Goal: Find specific page/section: Find specific page/section

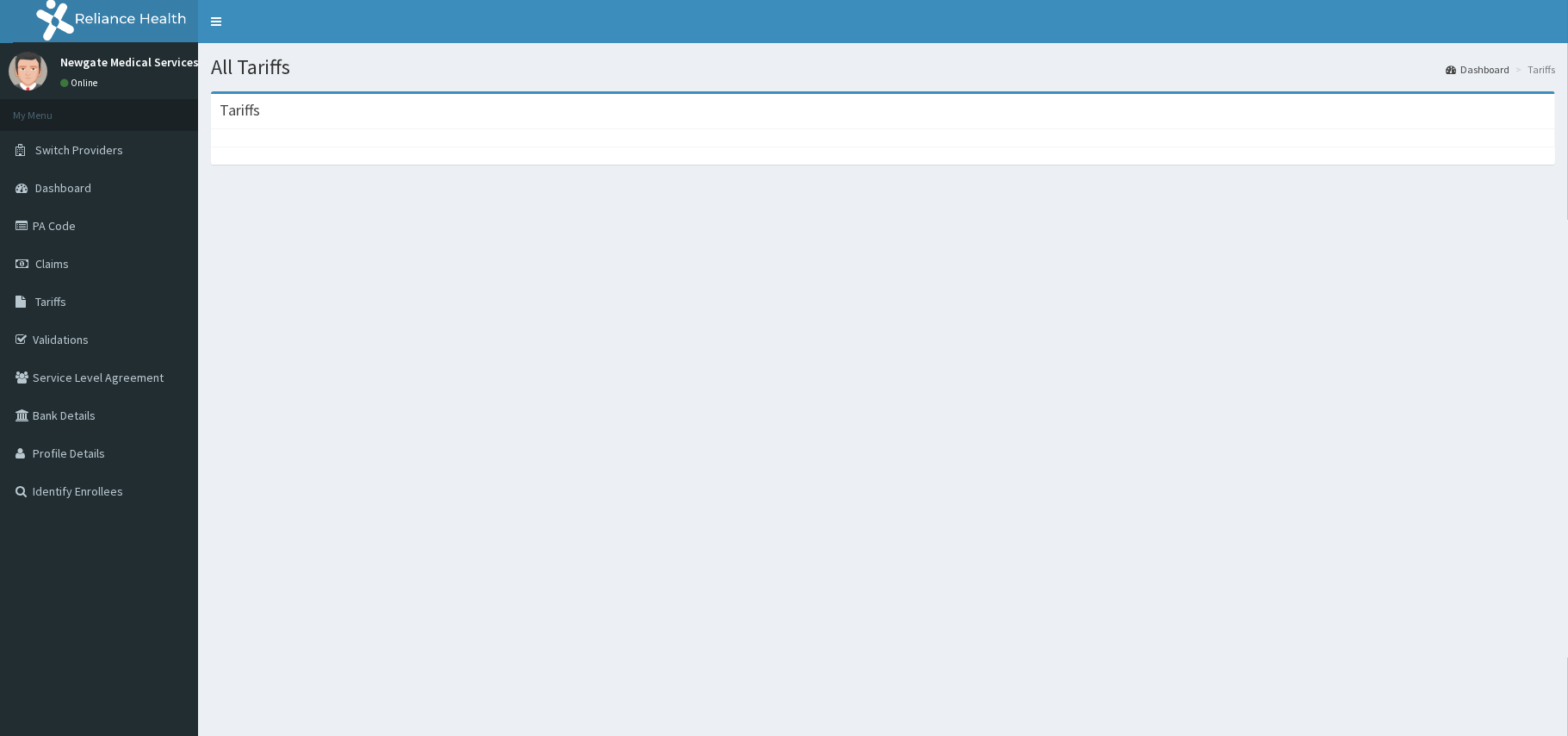
scroll to position [87, 0]
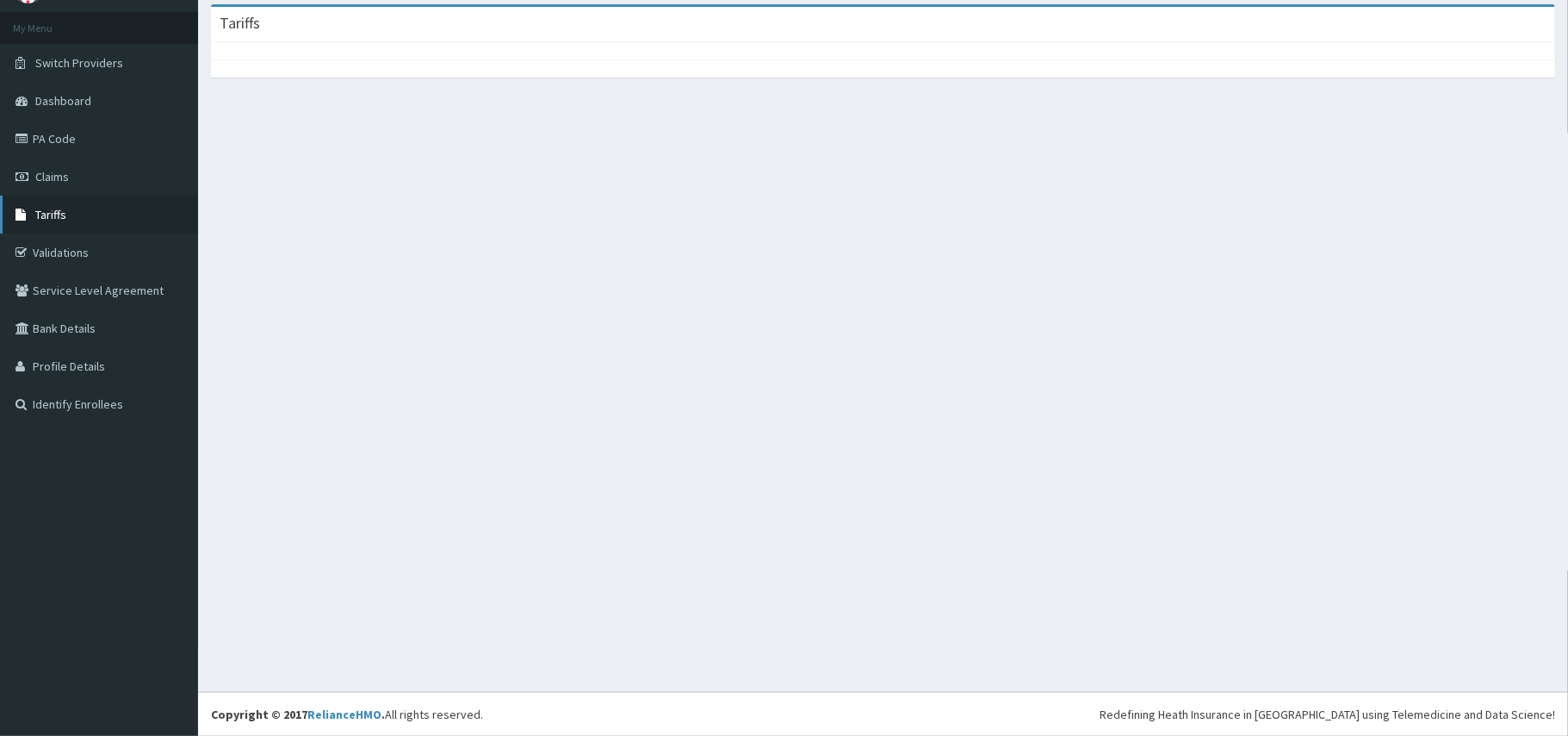
click at [40, 207] on span "Tariffs" at bounding box center [50, 214] width 31 height 15
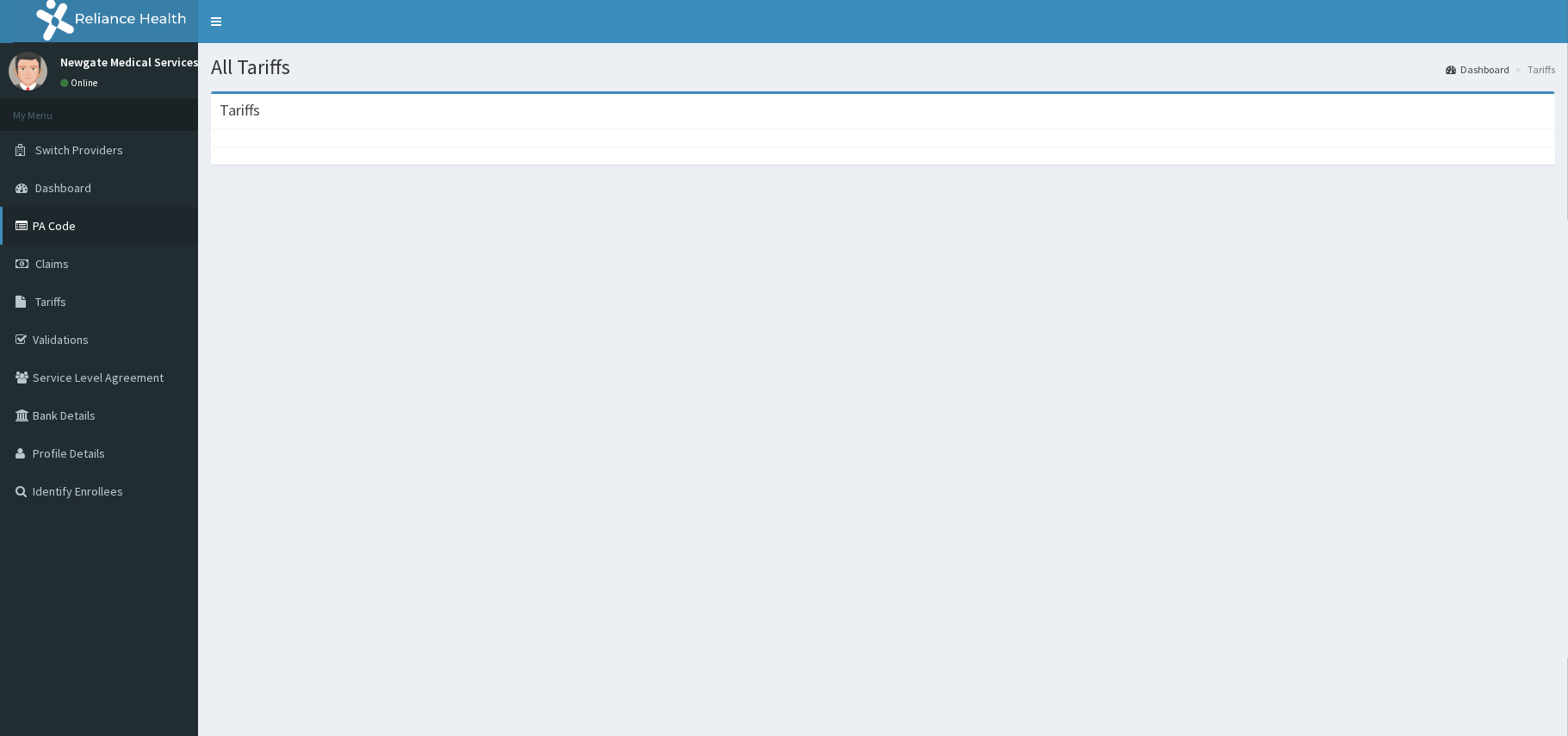
click at [83, 225] on link "PA Code" at bounding box center [99, 226] width 198 height 38
click at [77, 234] on link "PA Code" at bounding box center [99, 226] width 198 height 38
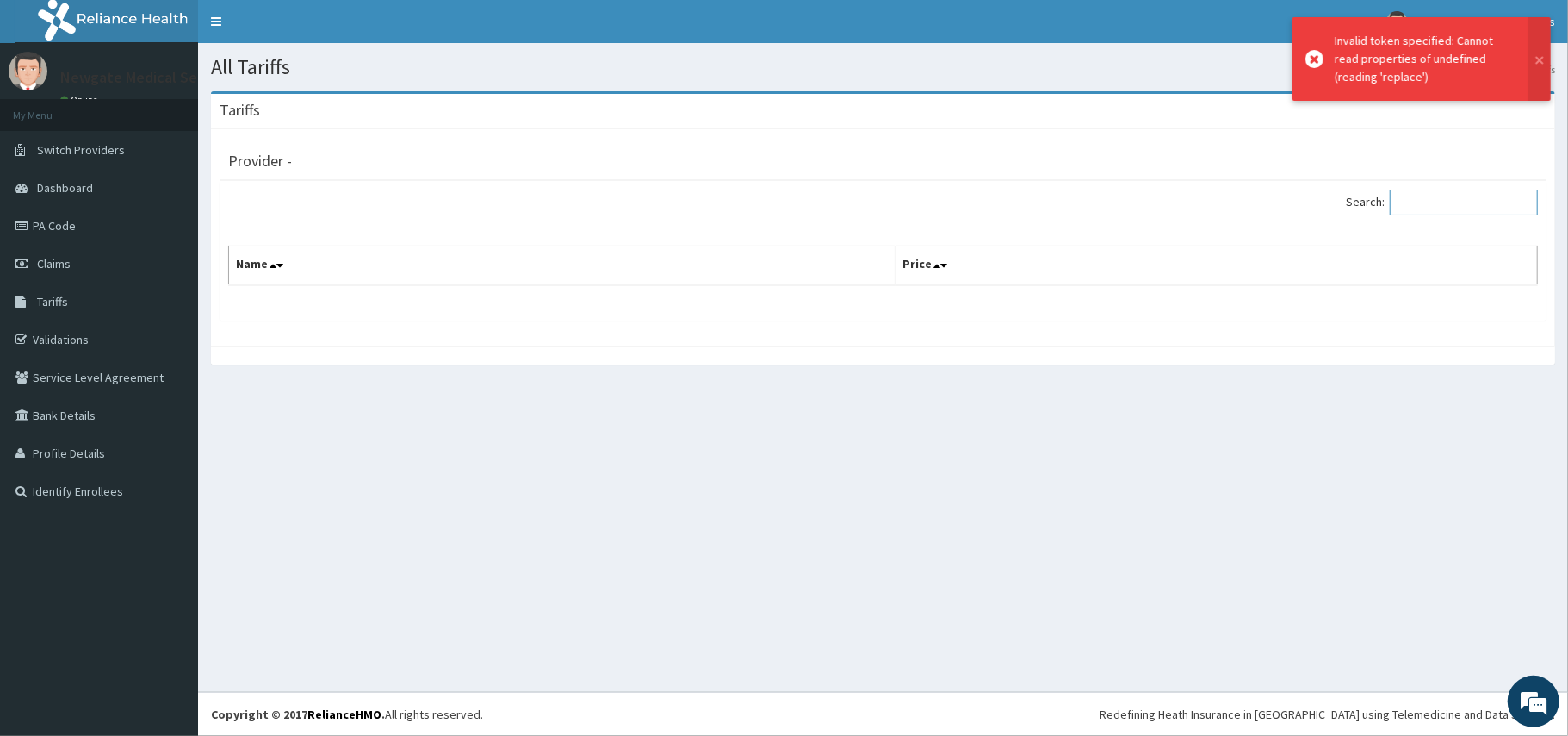
click at [1440, 190] on input "Search:" at bounding box center [1463, 202] width 148 height 26
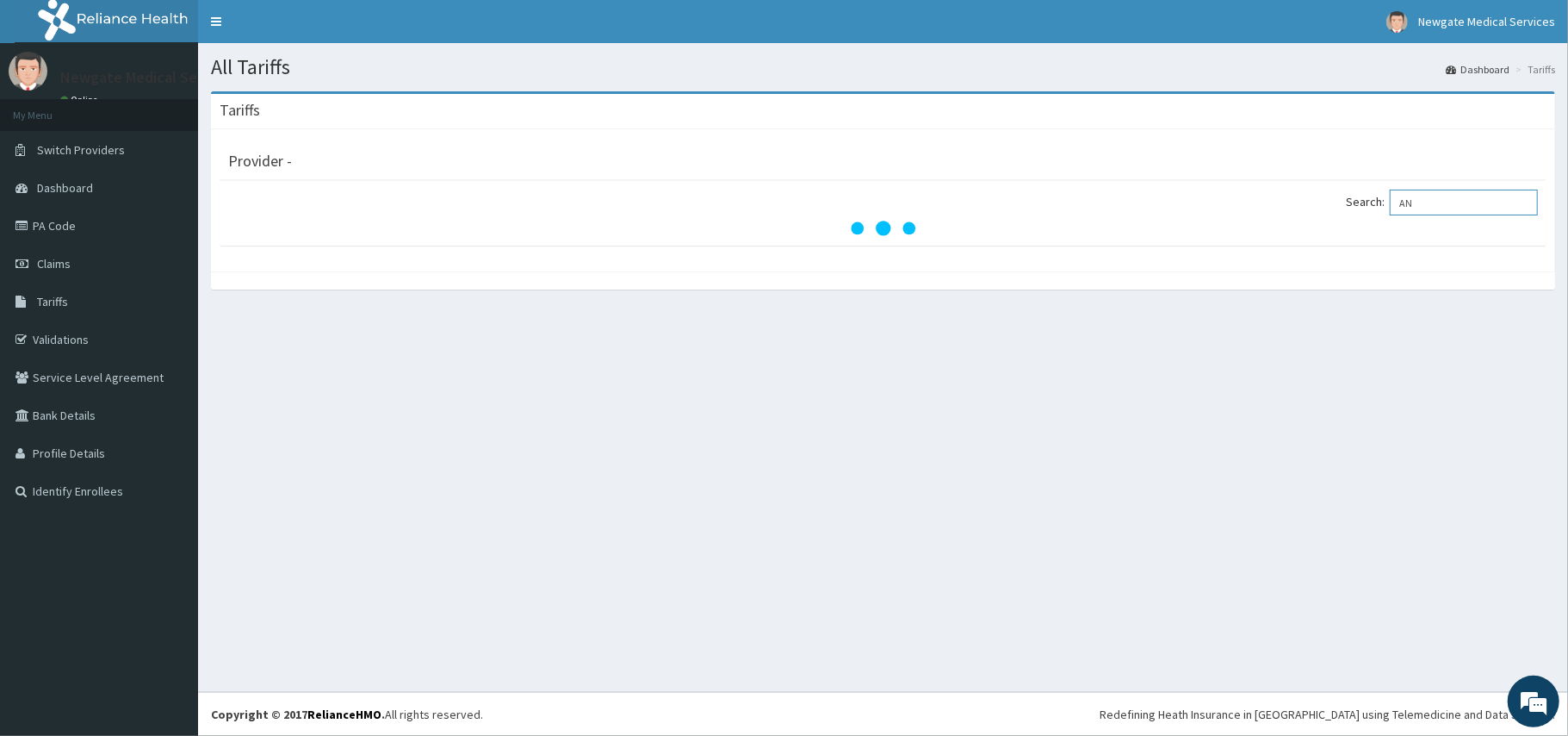
type input "A"
click at [70, 298] on link "Tariffs" at bounding box center [99, 301] width 198 height 38
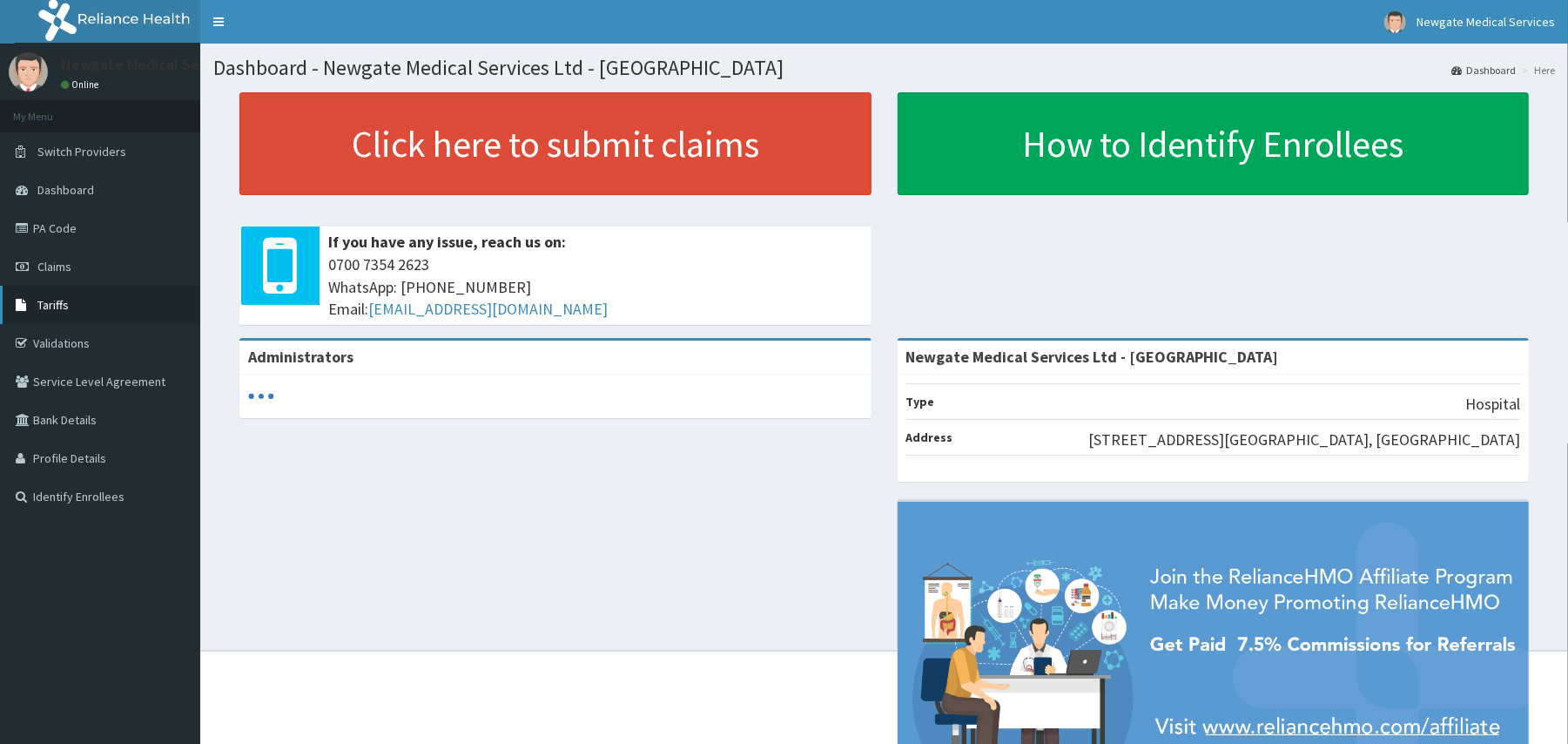
click at [89, 294] on link "Tariffs" at bounding box center [100, 305] width 201 height 38
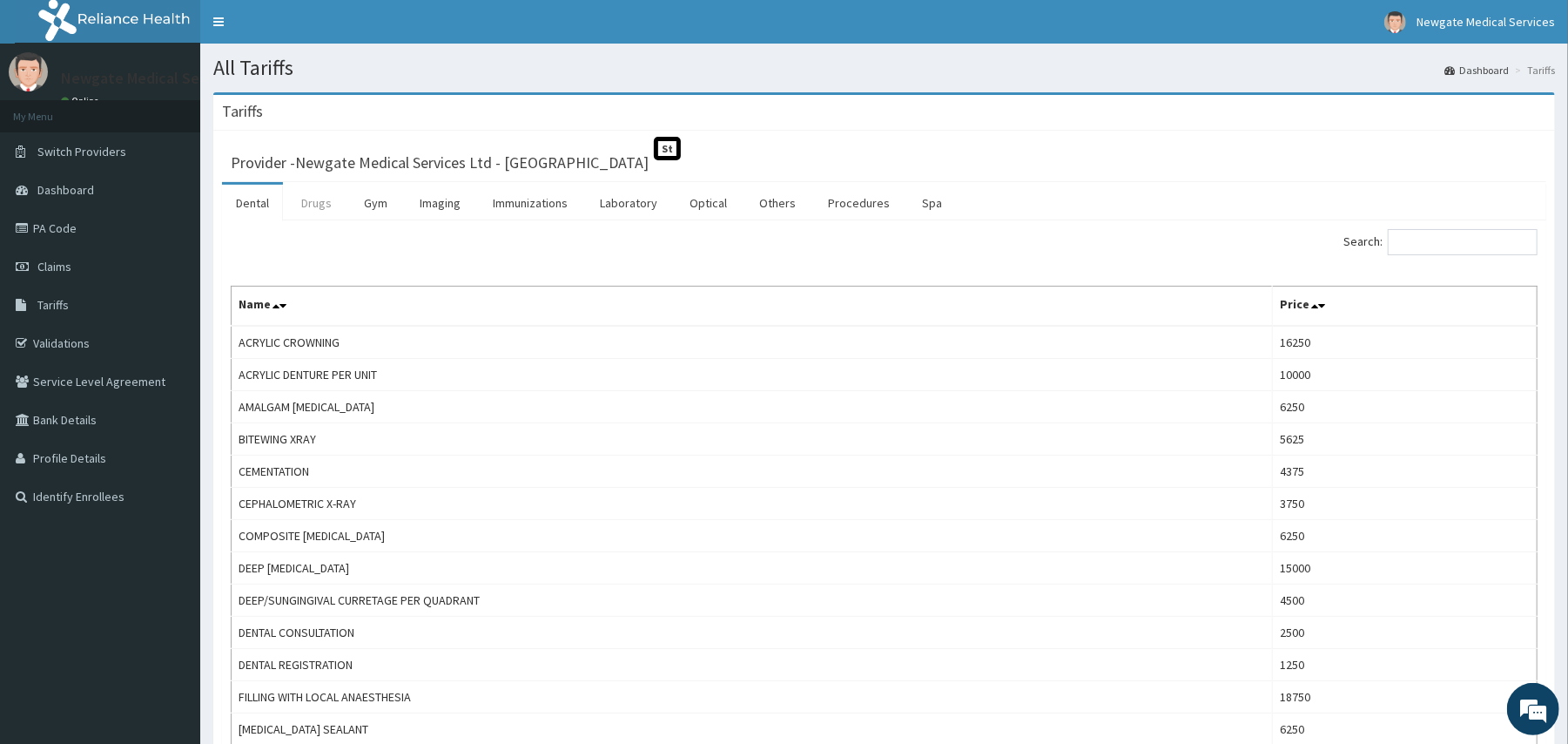
click at [322, 205] on link "Drugs" at bounding box center [316, 202] width 58 height 36
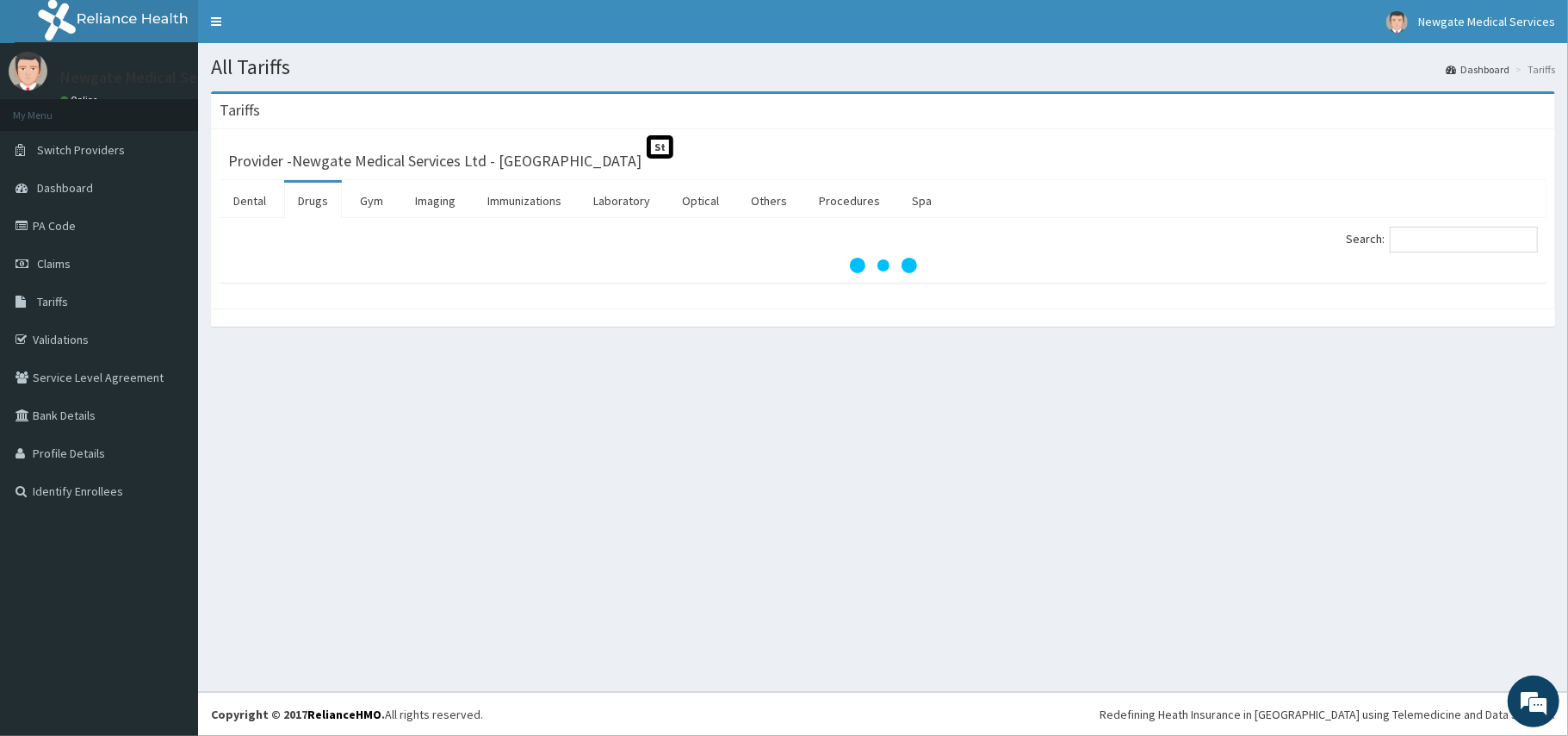
click at [1468, 226] on div "Search:" at bounding box center [882, 250] width 1327 height 64
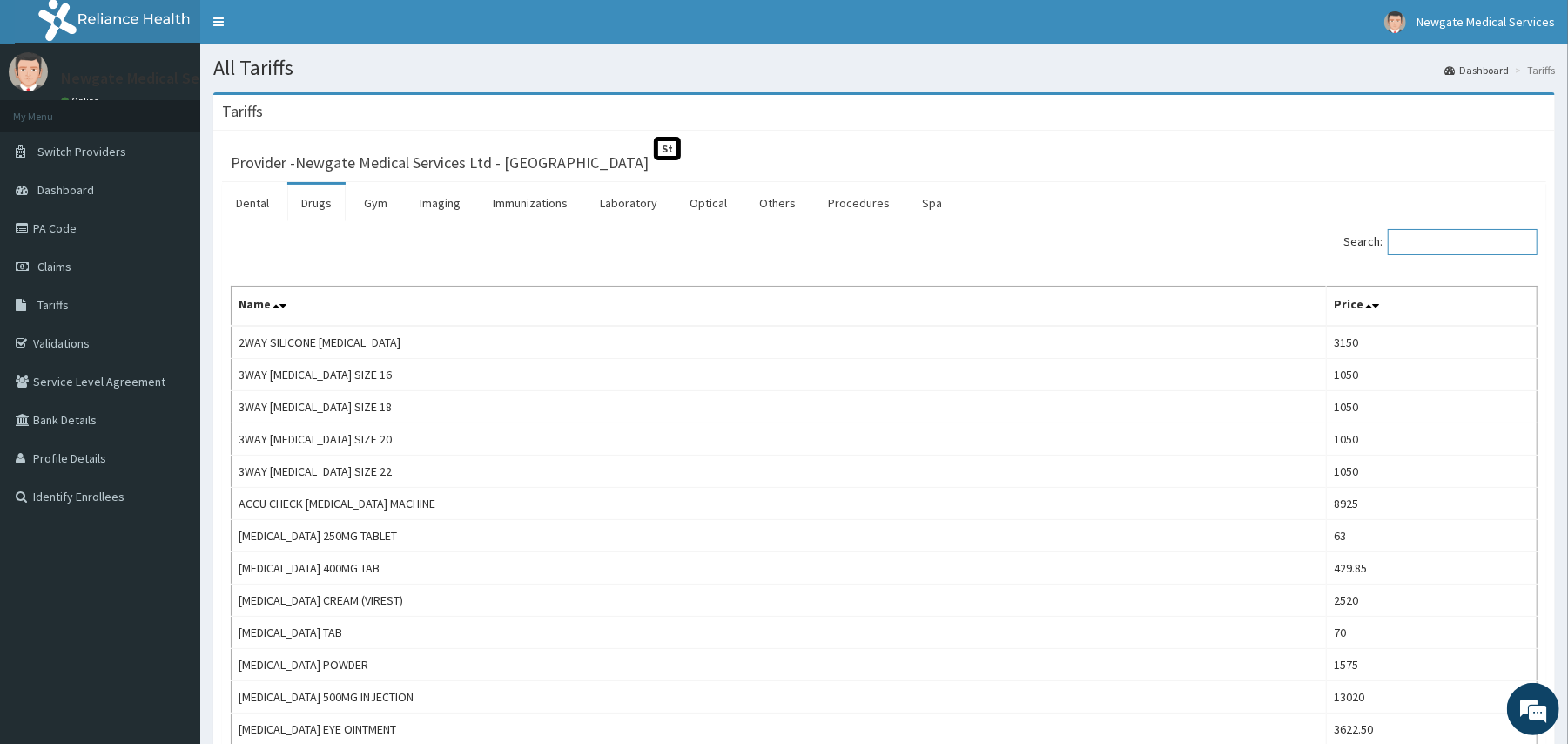
click at [1468, 251] on input "Search:" at bounding box center [1462, 242] width 150 height 26
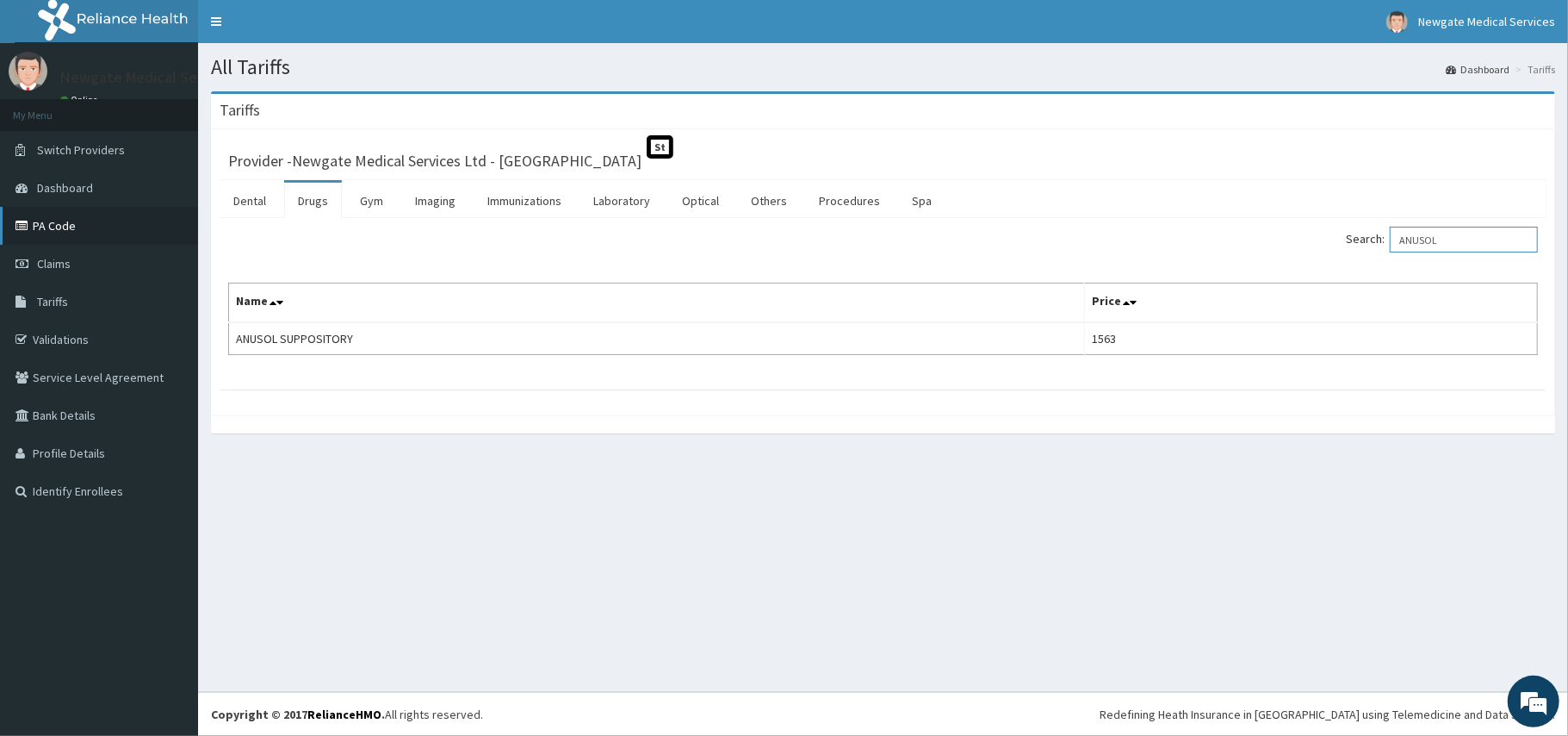
type input "ANUSOL"
click at [48, 231] on link "PA Code" at bounding box center [99, 226] width 198 height 38
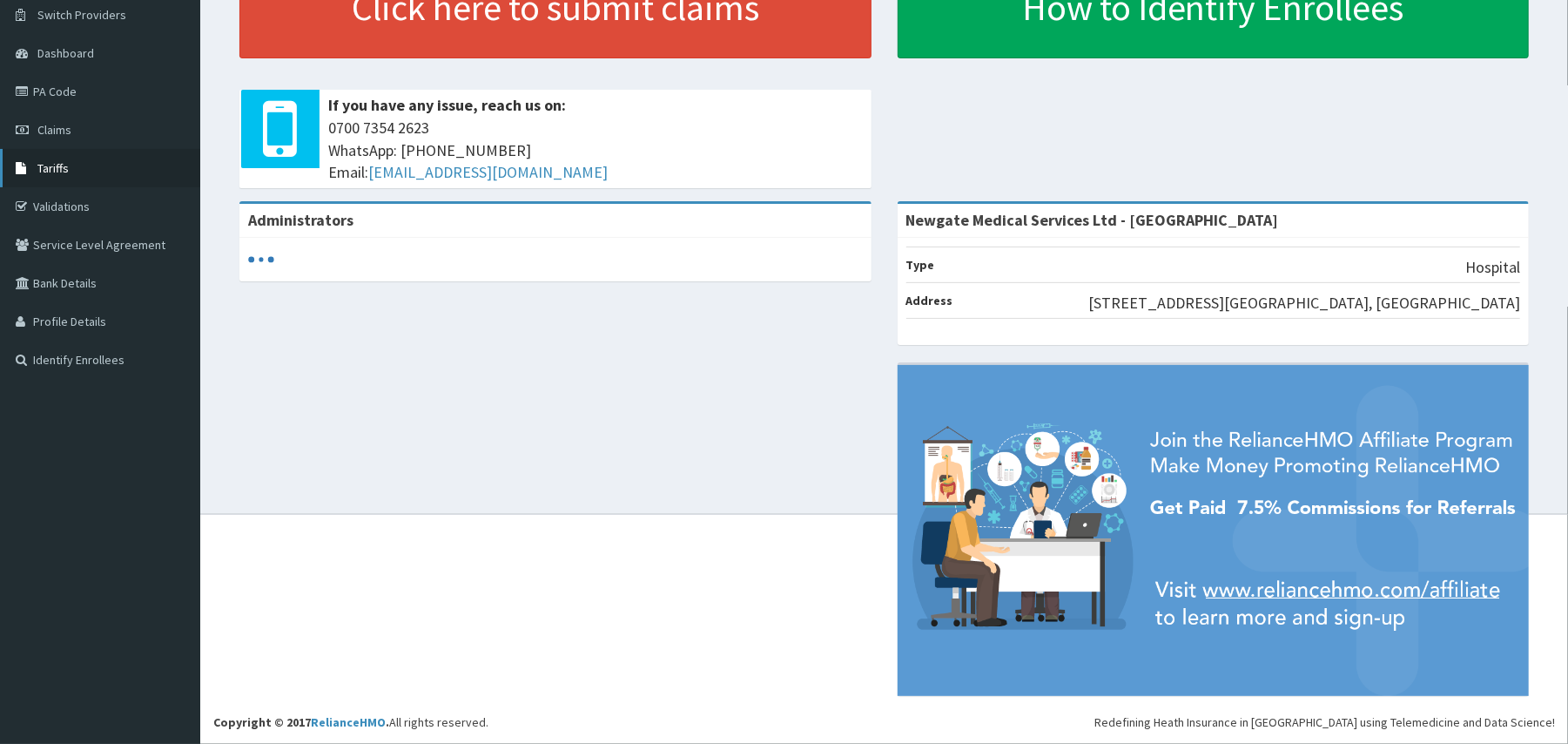
click at [55, 173] on span "Tariffs" at bounding box center [53, 168] width 32 height 15
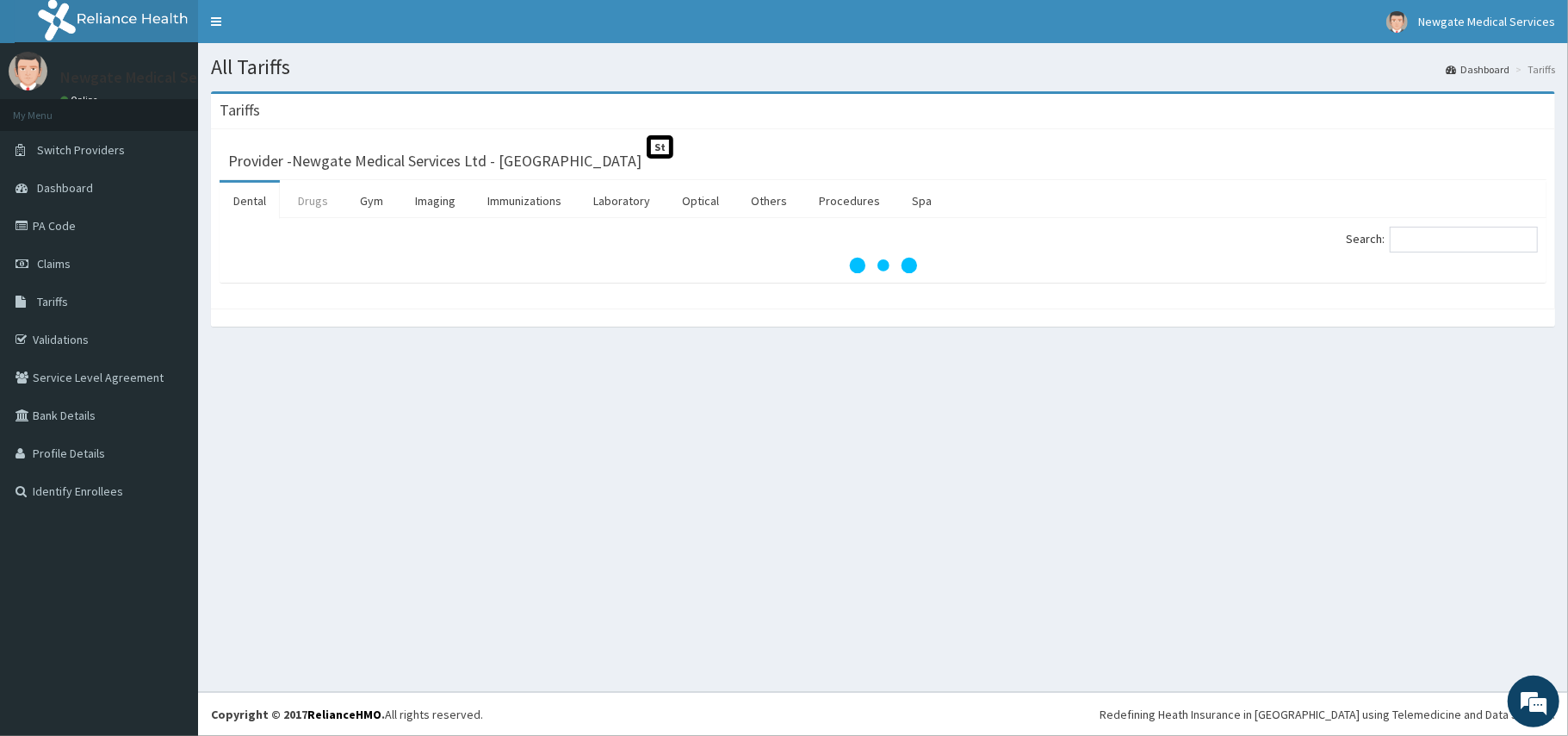
click at [307, 208] on link "Drugs" at bounding box center [313, 200] width 58 height 36
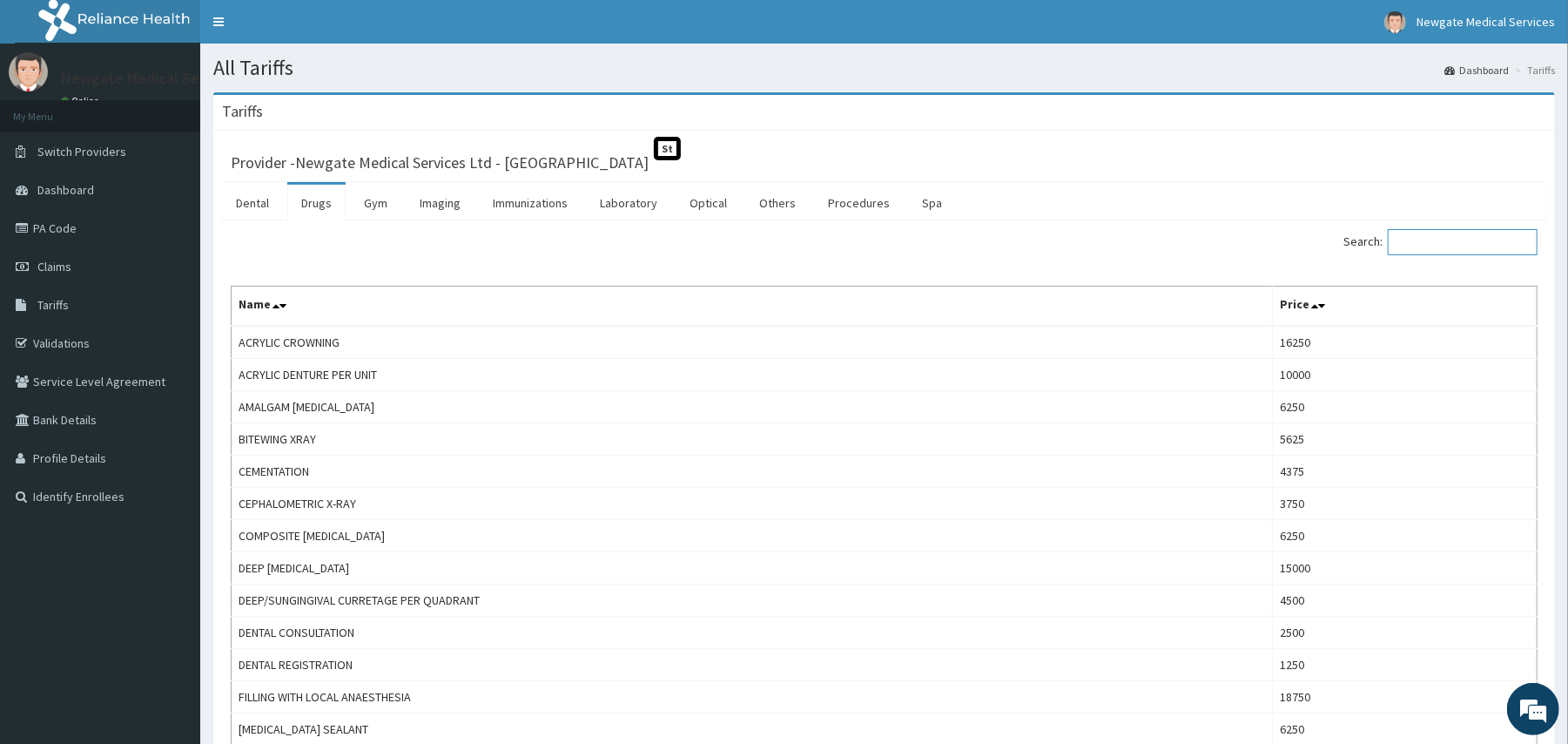
click at [1431, 242] on input "Search:" at bounding box center [1462, 242] width 150 height 26
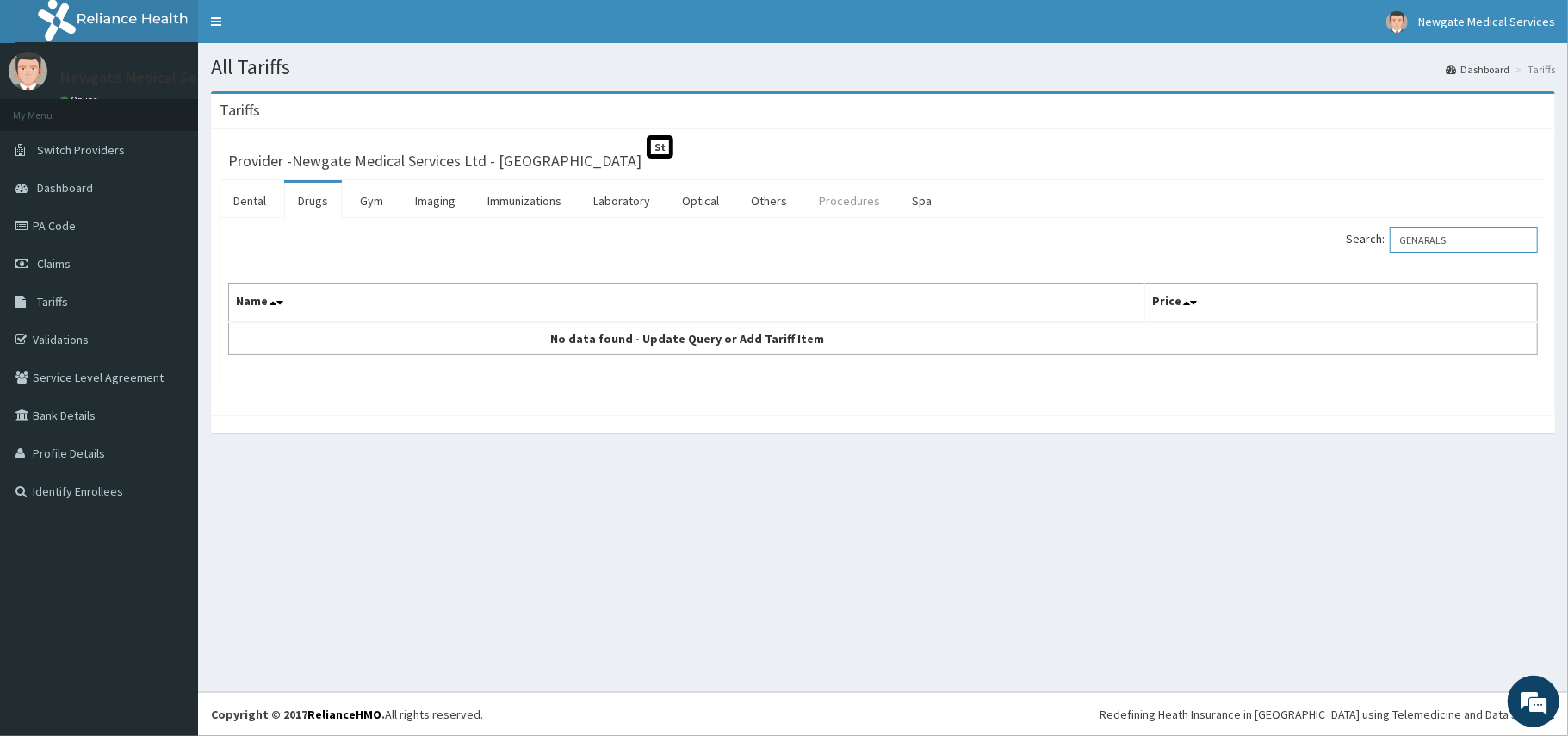
type input "GENARALS"
click at [845, 198] on link "Procedures" at bounding box center [849, 200] width 89 height 36
click at [1433, 243] on input "Search:" at bounding box center [1463, 239] width 148 height 26
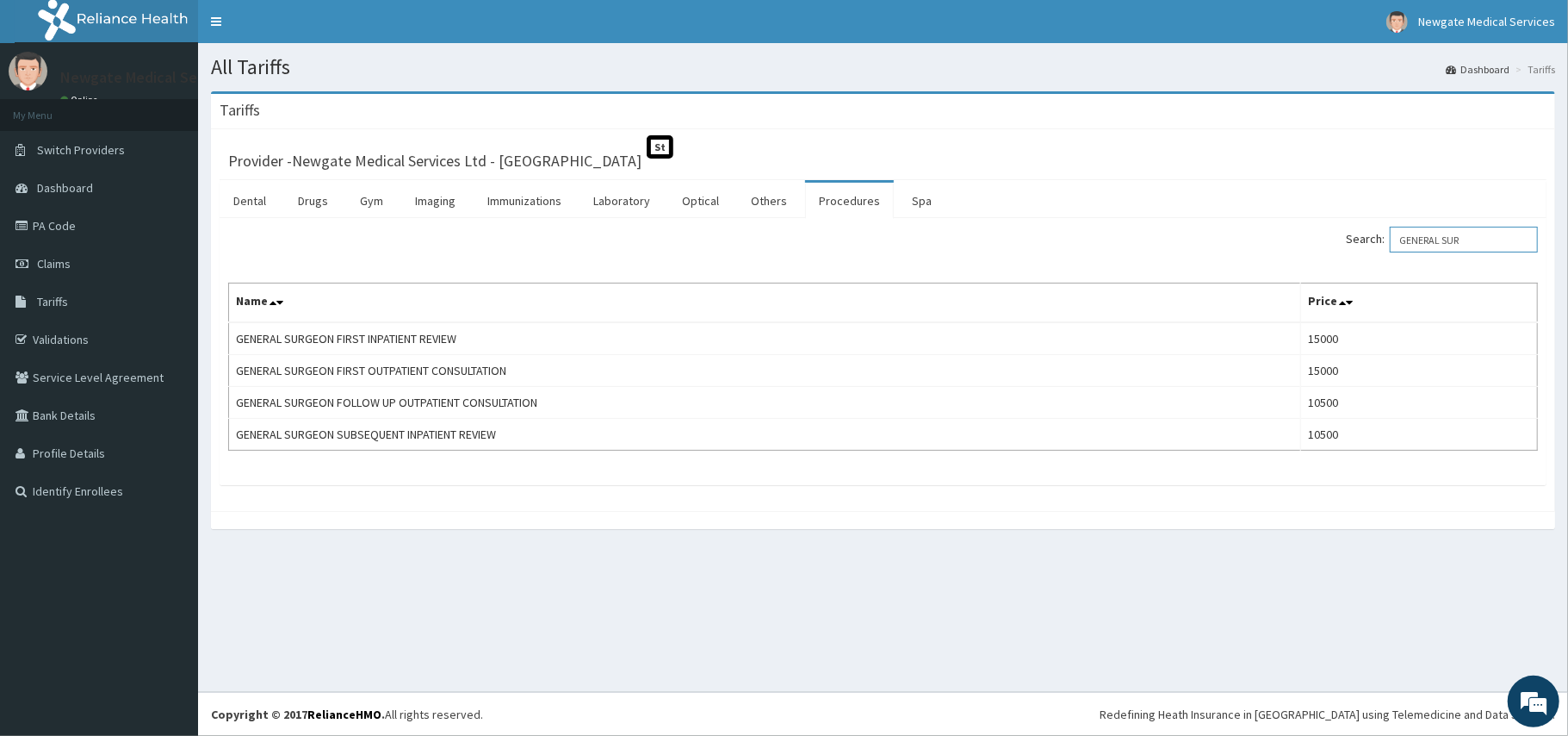
type input "GENERAL SUR"
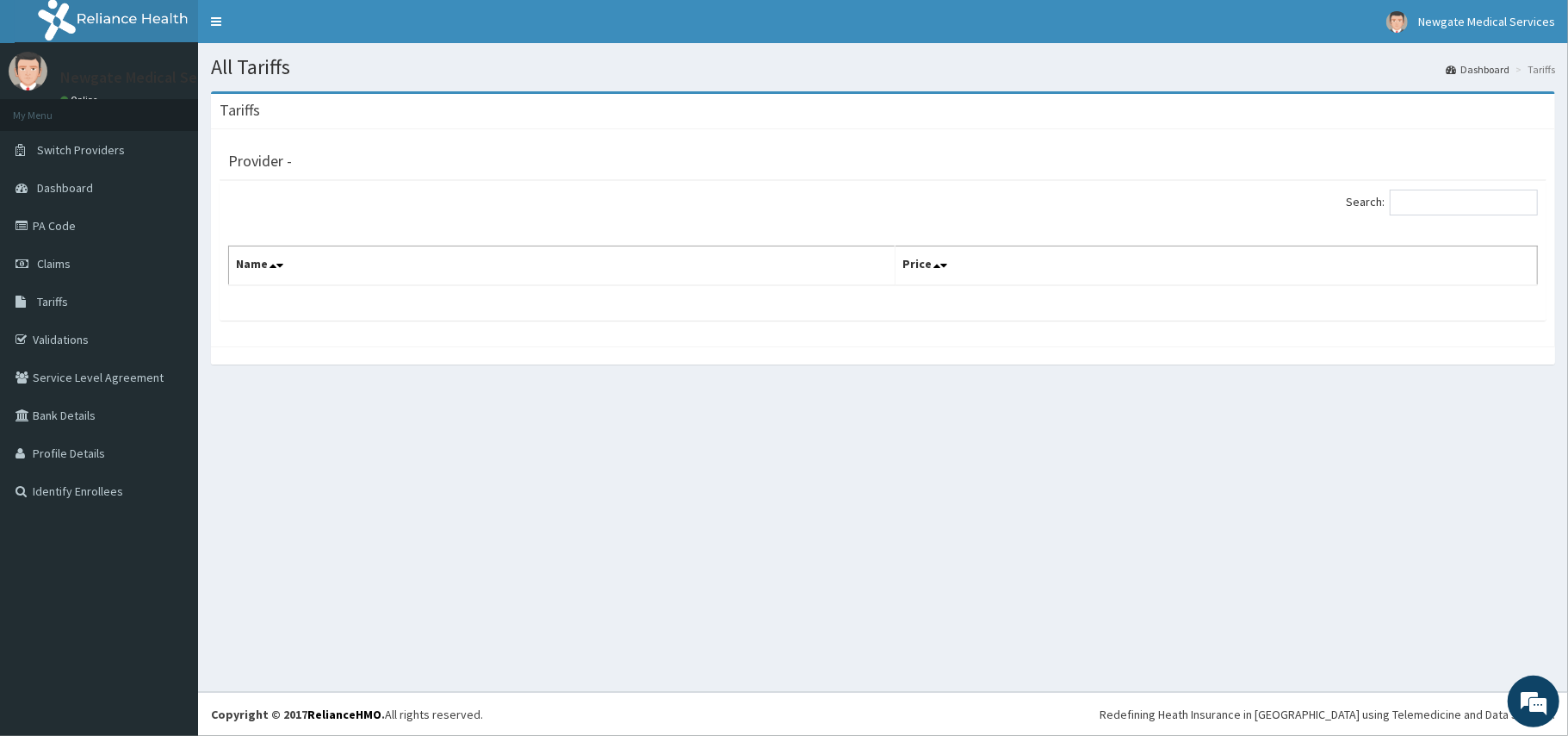
click at [49, 300] on span "Tariffs" at bounding box center [52, 301] width 31 height 15
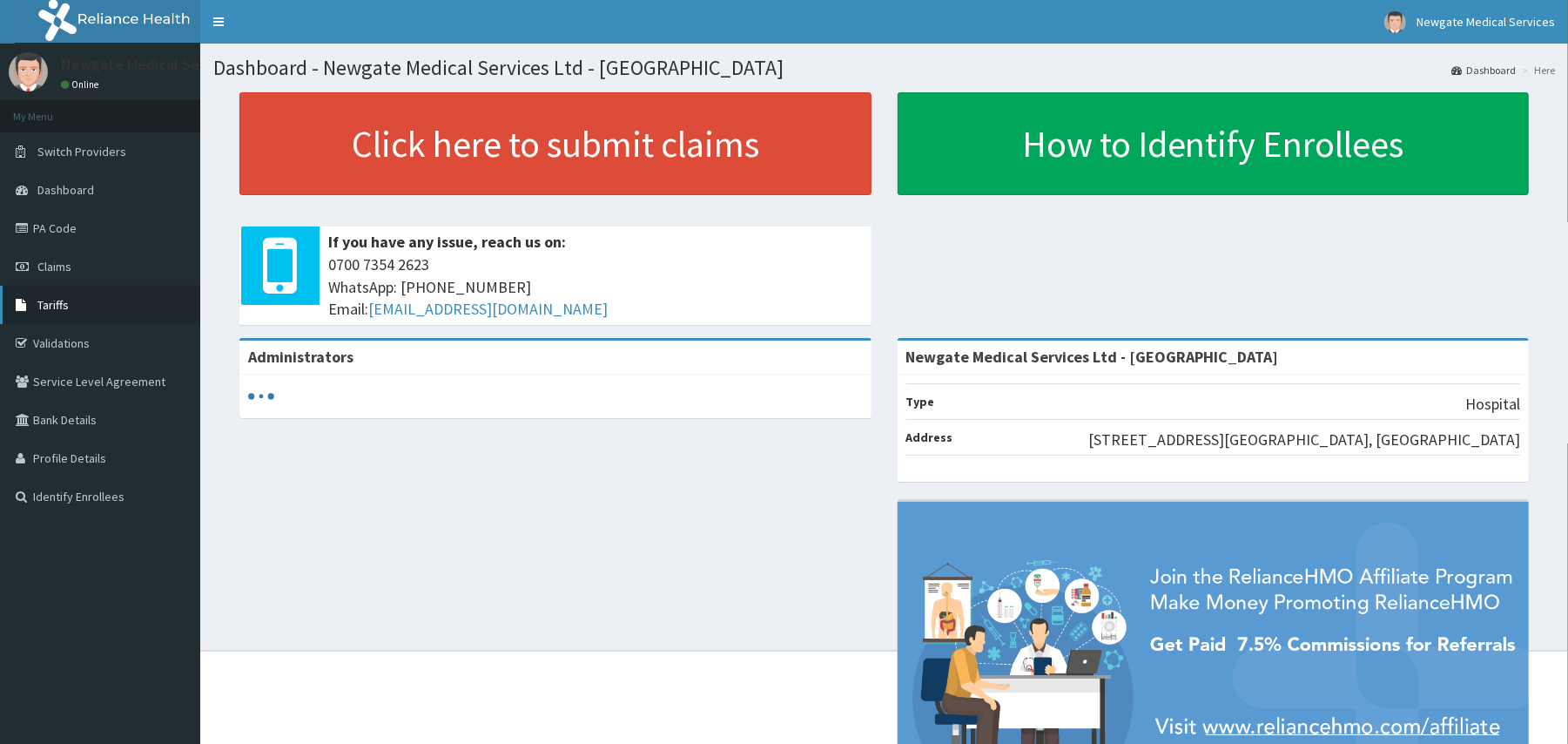
click at [59, 308] on span "Tariffs" at bounding box center [53, 305] width 32 height 15
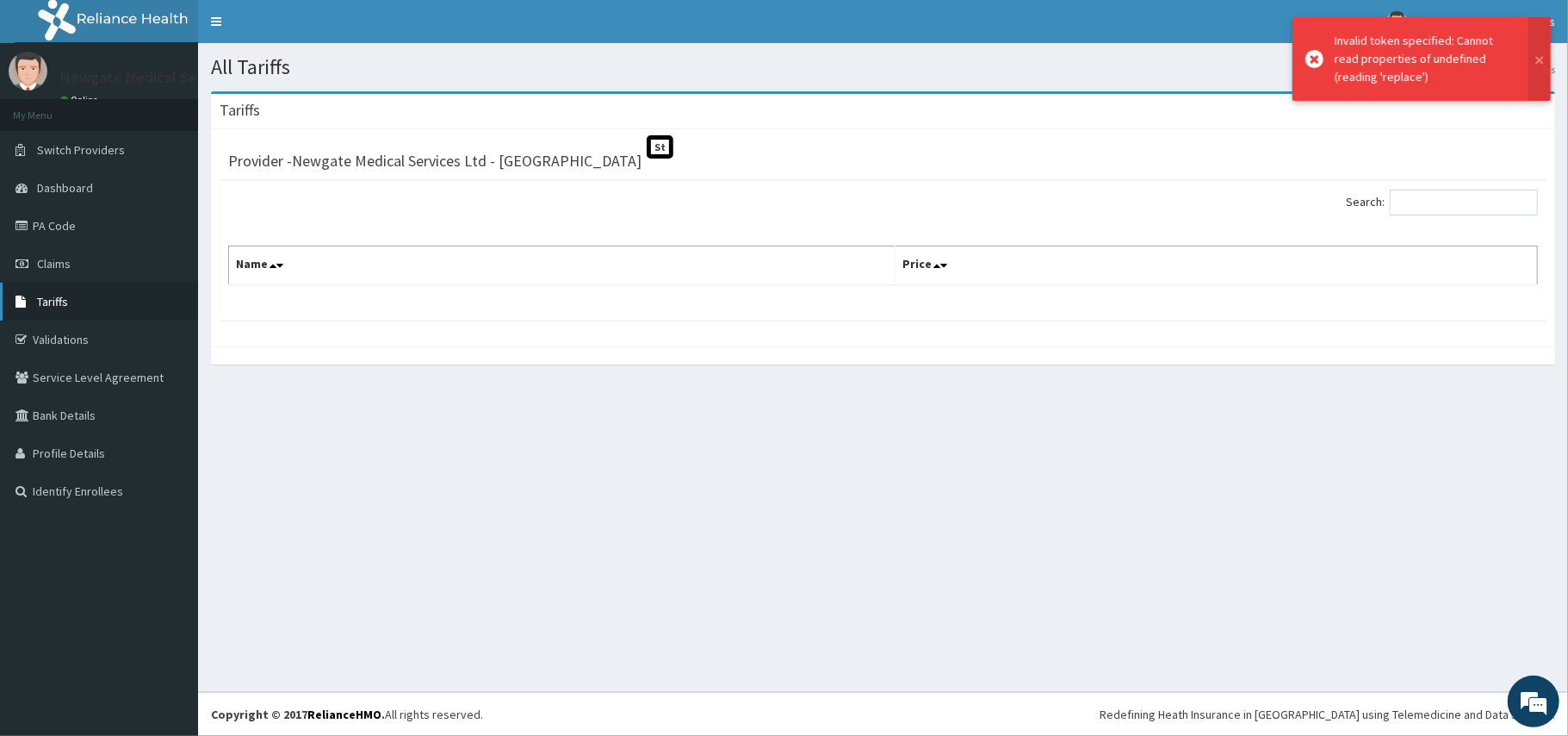
click at [56, 300] on span "Tariffs" at bounding box center [52, 301] width 31 height 15
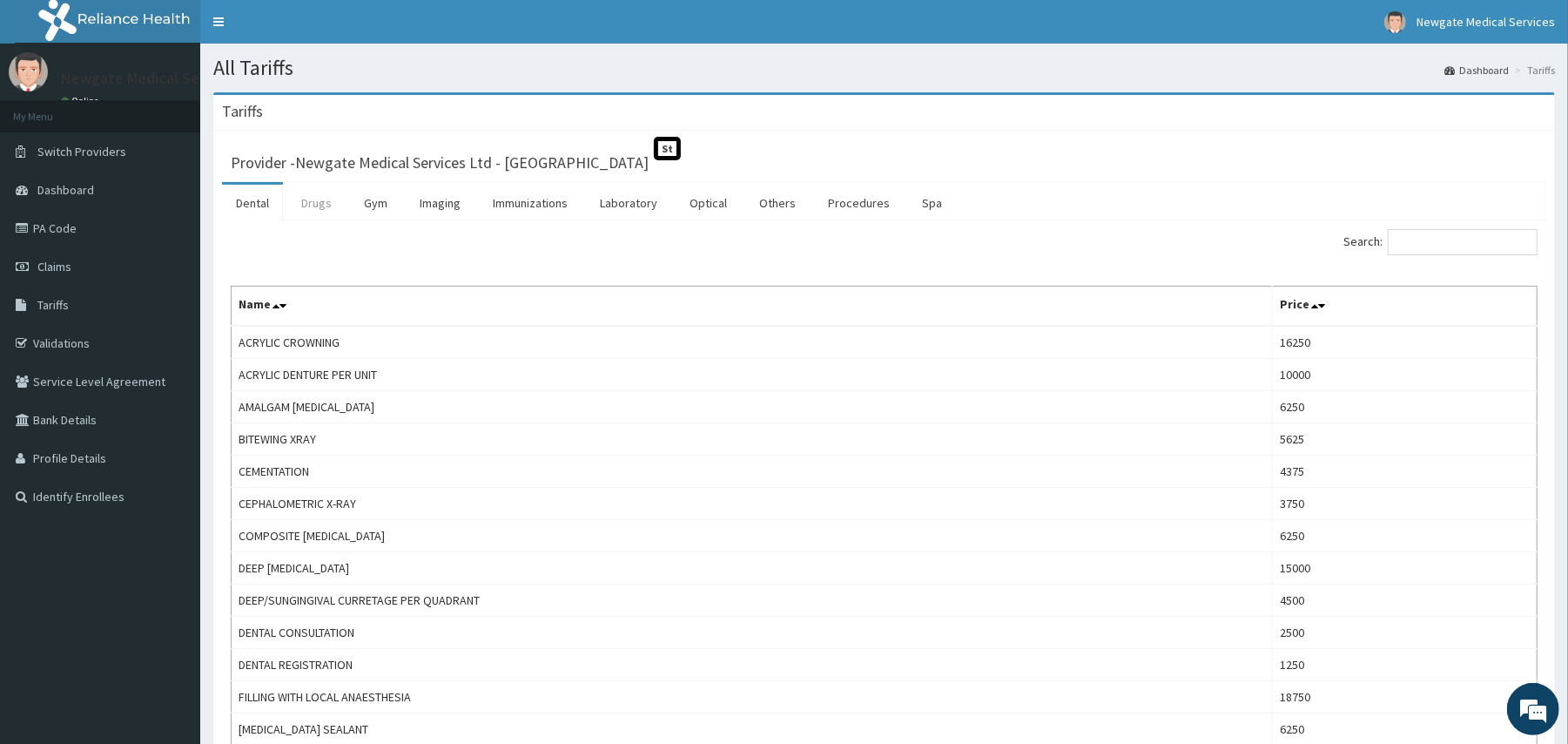
click at [301, 207] on link "Drugs" at bounding box center [316, 202] width 58 height 36
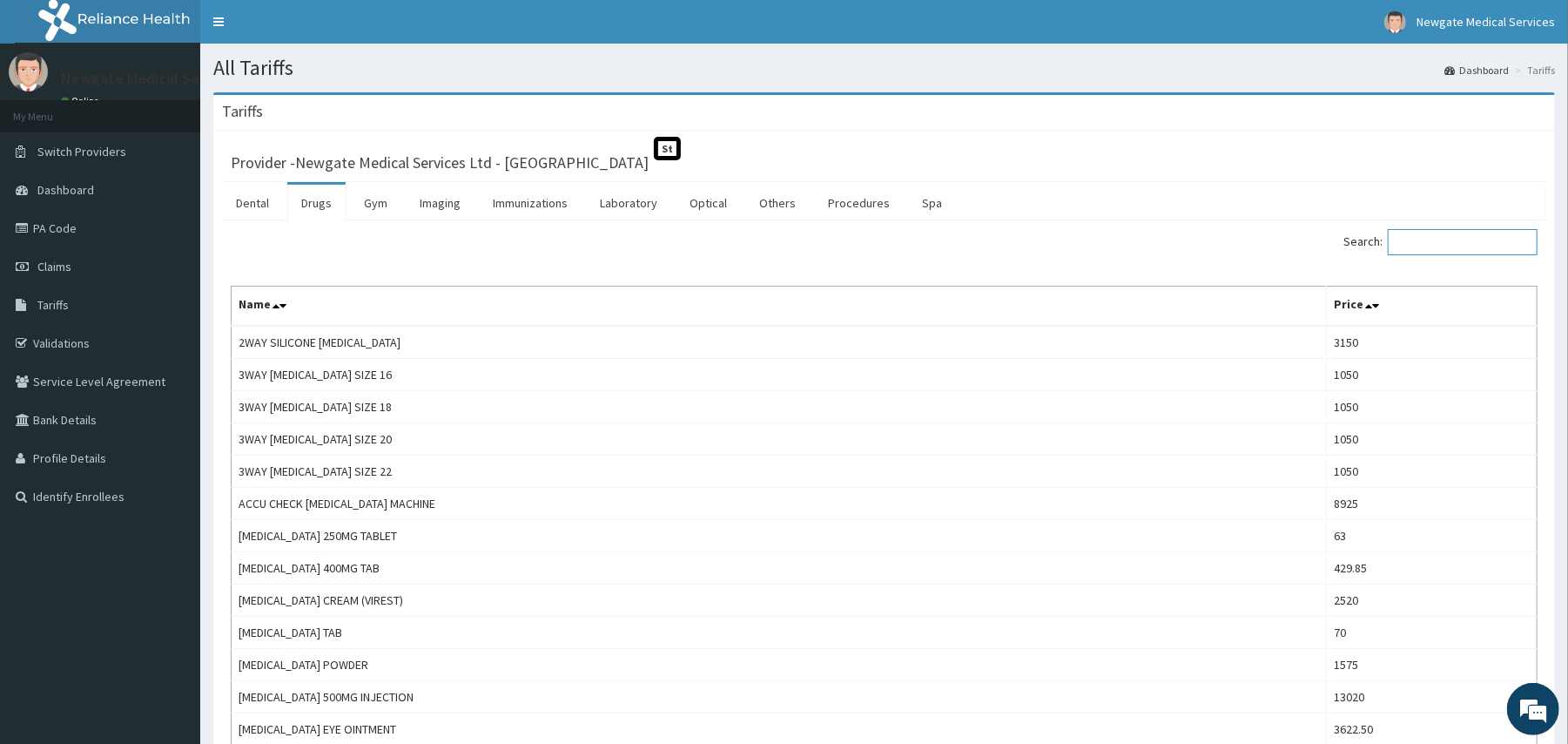
click at [1451, 238] on input "Search:" at bounding box center [1462, 242] width 150 height 26
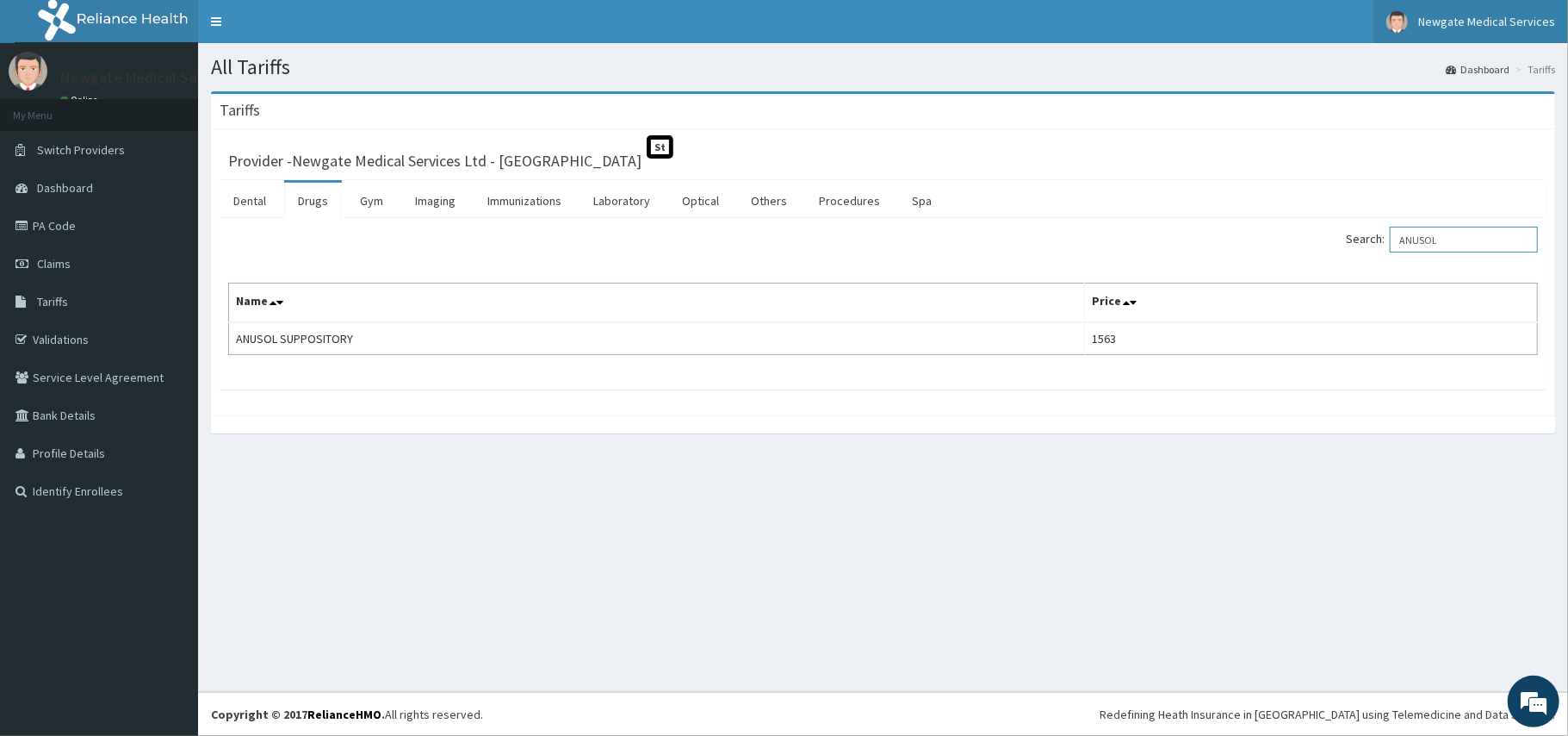
type input "ANUSOL"
click at [60, 222] on link "PA Code" at bounding box center [99, 226] width 198 height 38
